Goal: Contribute content

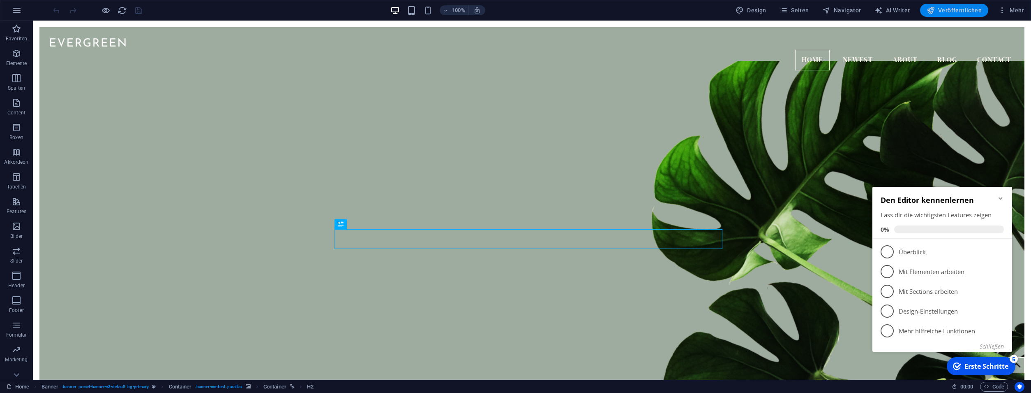
click at [0, 0] on span "Veröffentlichen" at bounding box center [0, 0] width 0 height 0
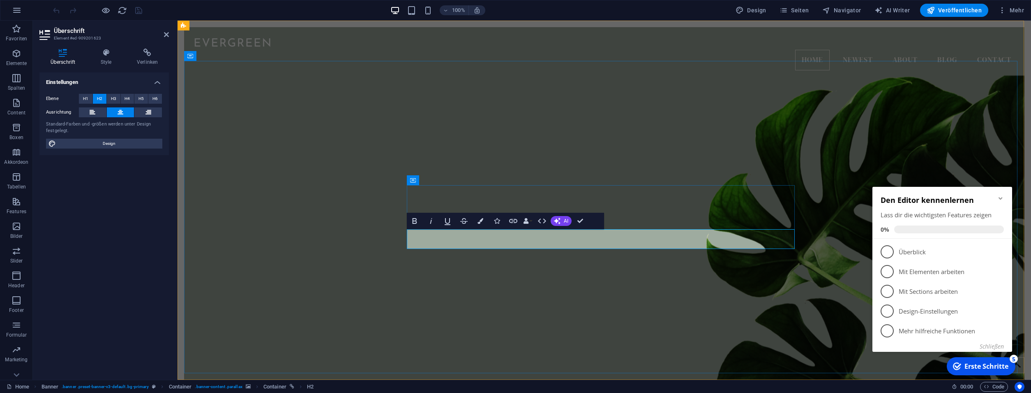
drag, startPoint x: 573, startPoint y: 237, endPoint x: 568, endPoint y: 237, distance: 5.3
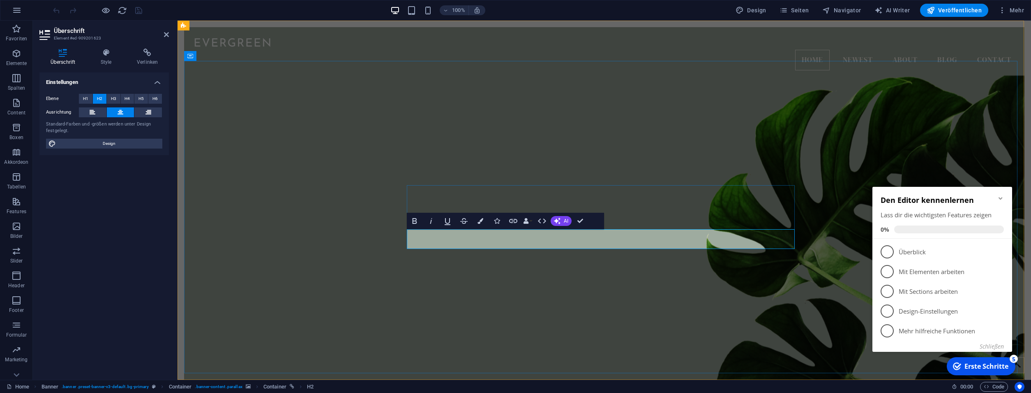
click at [299, 127] on figure at bounding box center [604, 226] width 841 height 331
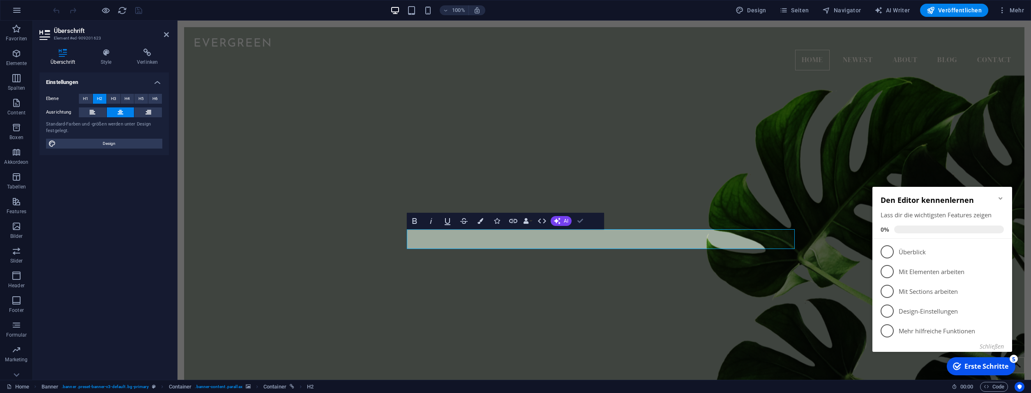
select select "px"
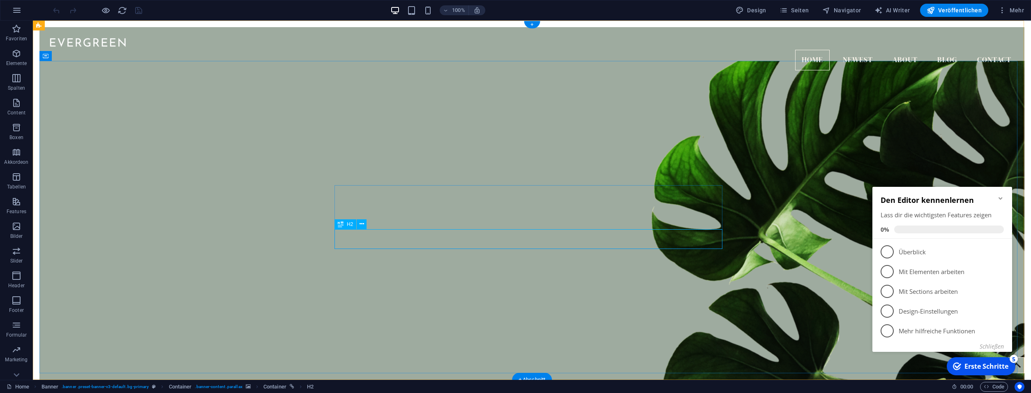
click at [533, 239] on div at bounding box center [531, 317] width 985 height 480
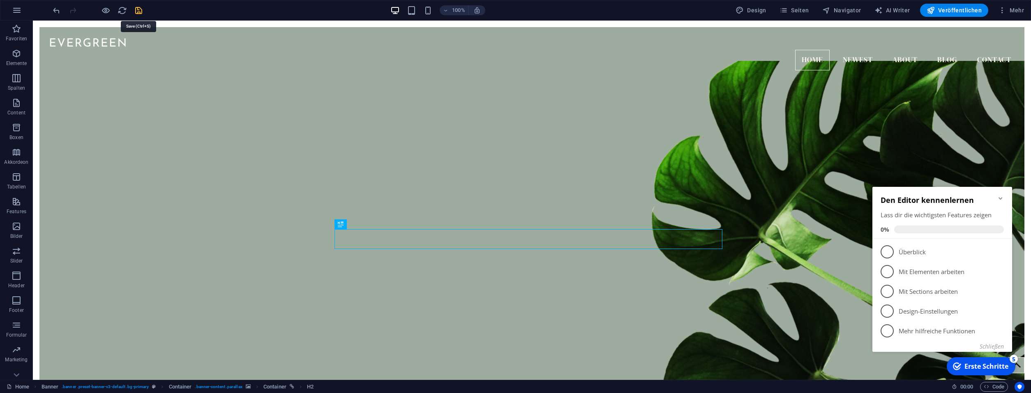
drag, startPoint x: 141, startPoint y: 13, endPoint x: 194, endPoint y: 41, distance: 60.5
